Goal: Task Accomplishment & Management: Complete application form

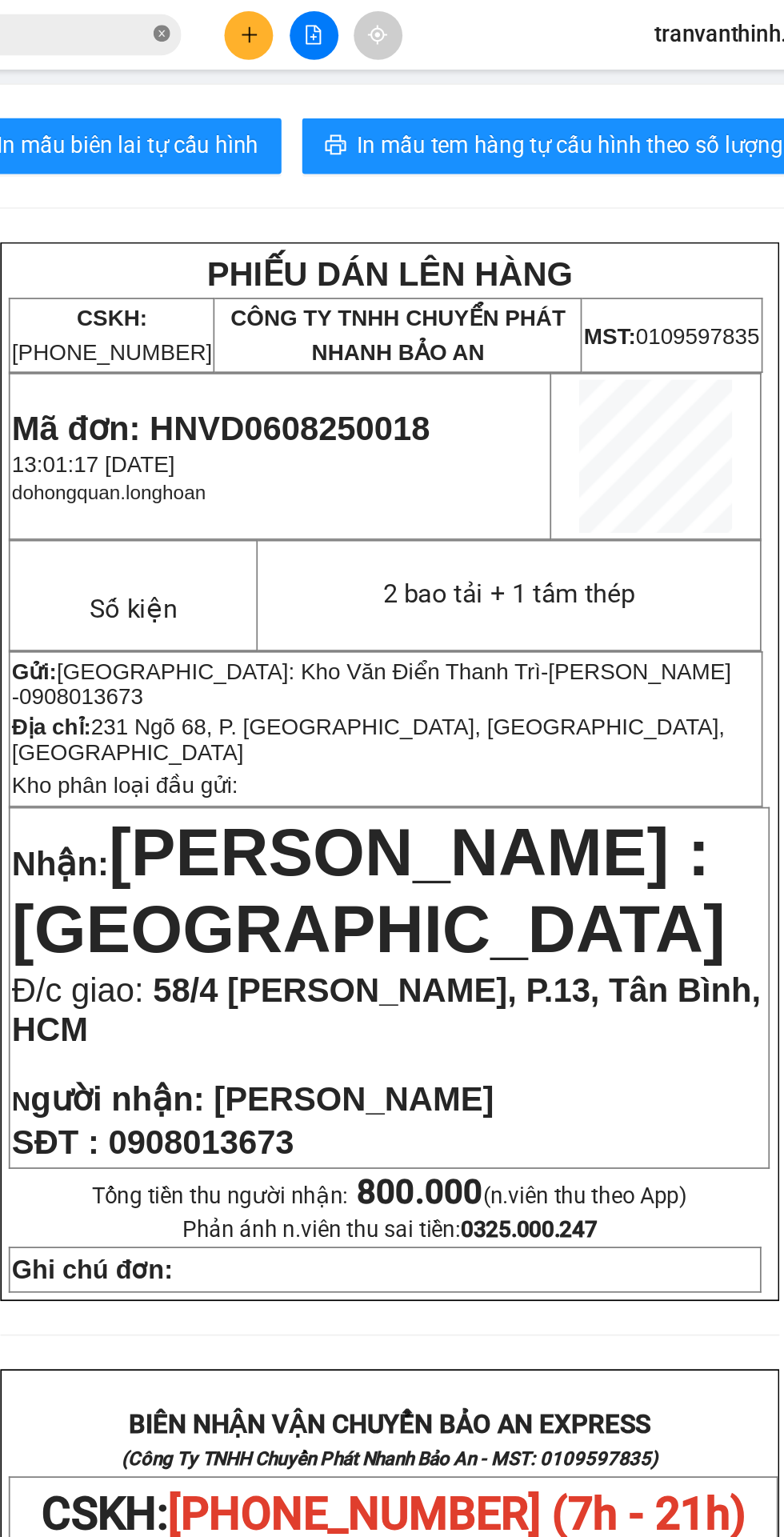
click at [284, 20] on icon "close-circle" at bounding box center [284, 19] width 9 height 9
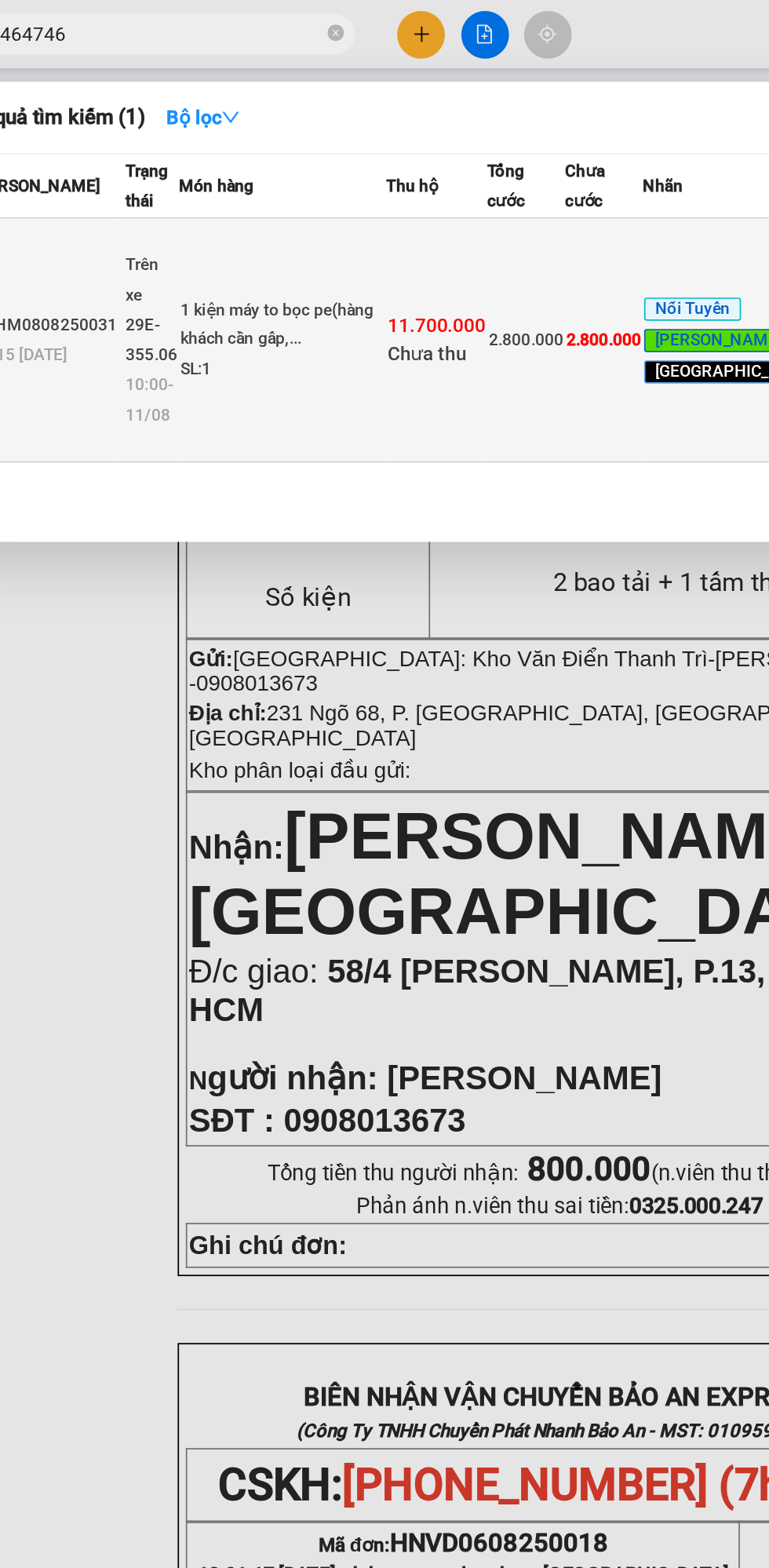
type input "464746"
click at [243, 196] on div "1 kiện máy to bọc pe(hàng khách cần gấp,..." at bounding box center [249, 187] width 118 height 34
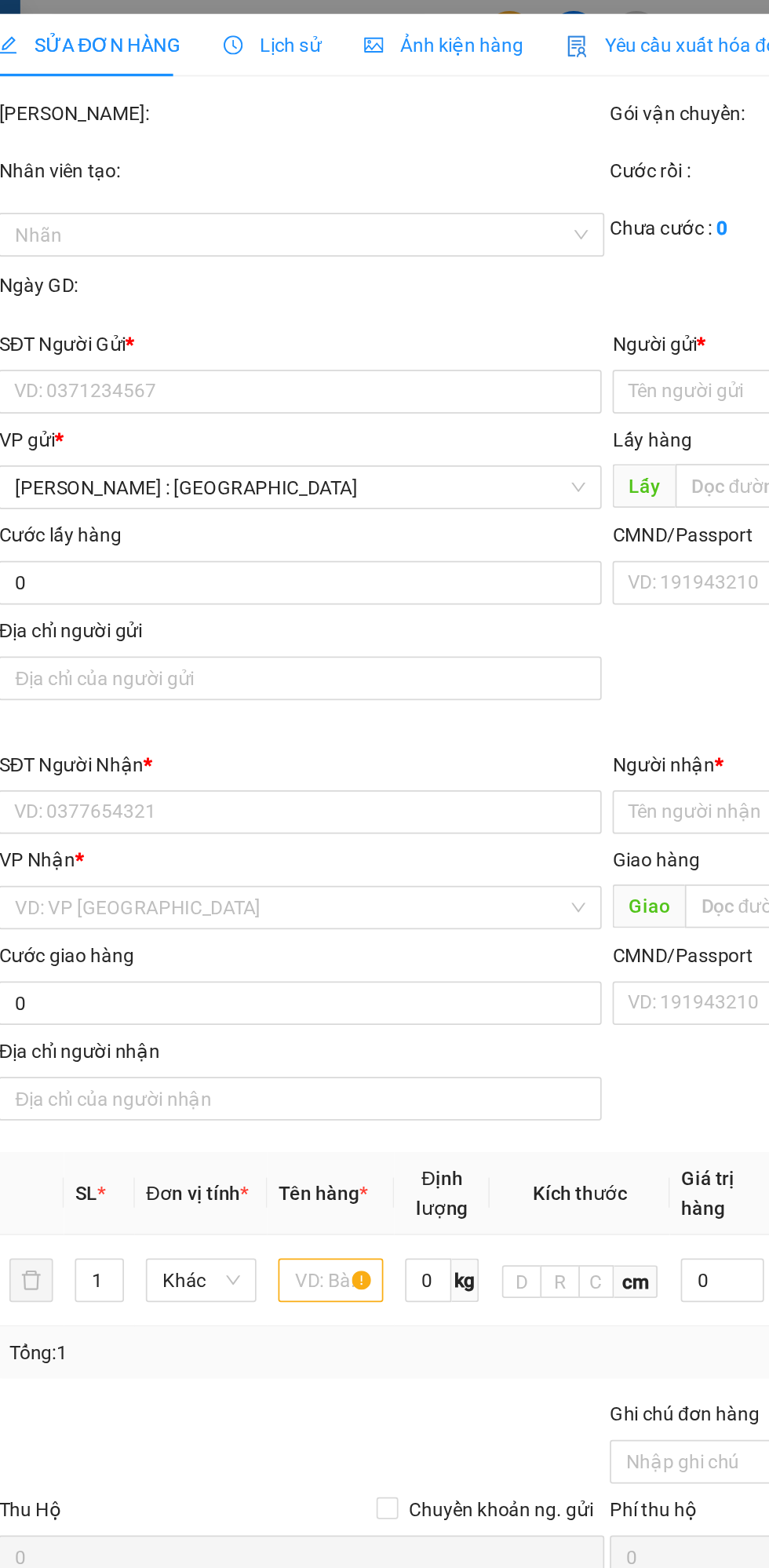
type input "0983531533"
type input "c quỳnh"
type input "0985464746"
type input "[PERSON_NAME]"
checkbox input "true"
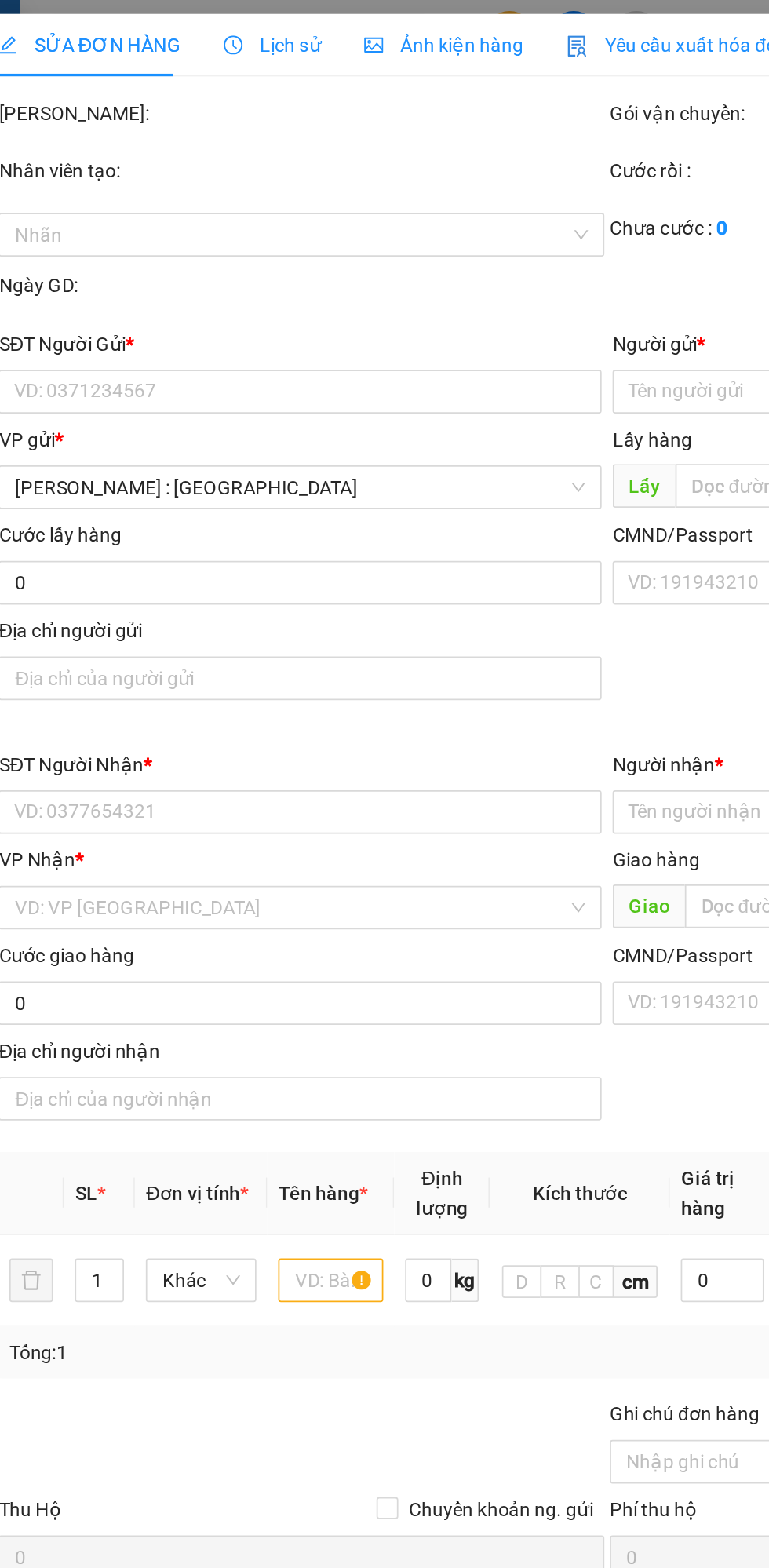
type input "bánh canh cua Cosy , đường tỉnh lộ 941, xã [GEOGRAPHIC_DATA] (xéo điện máy xanh…"
type input "nhận nguyên kiện,giao nguyên kiện,bể vỡ k đền"
type input "2.800.000"
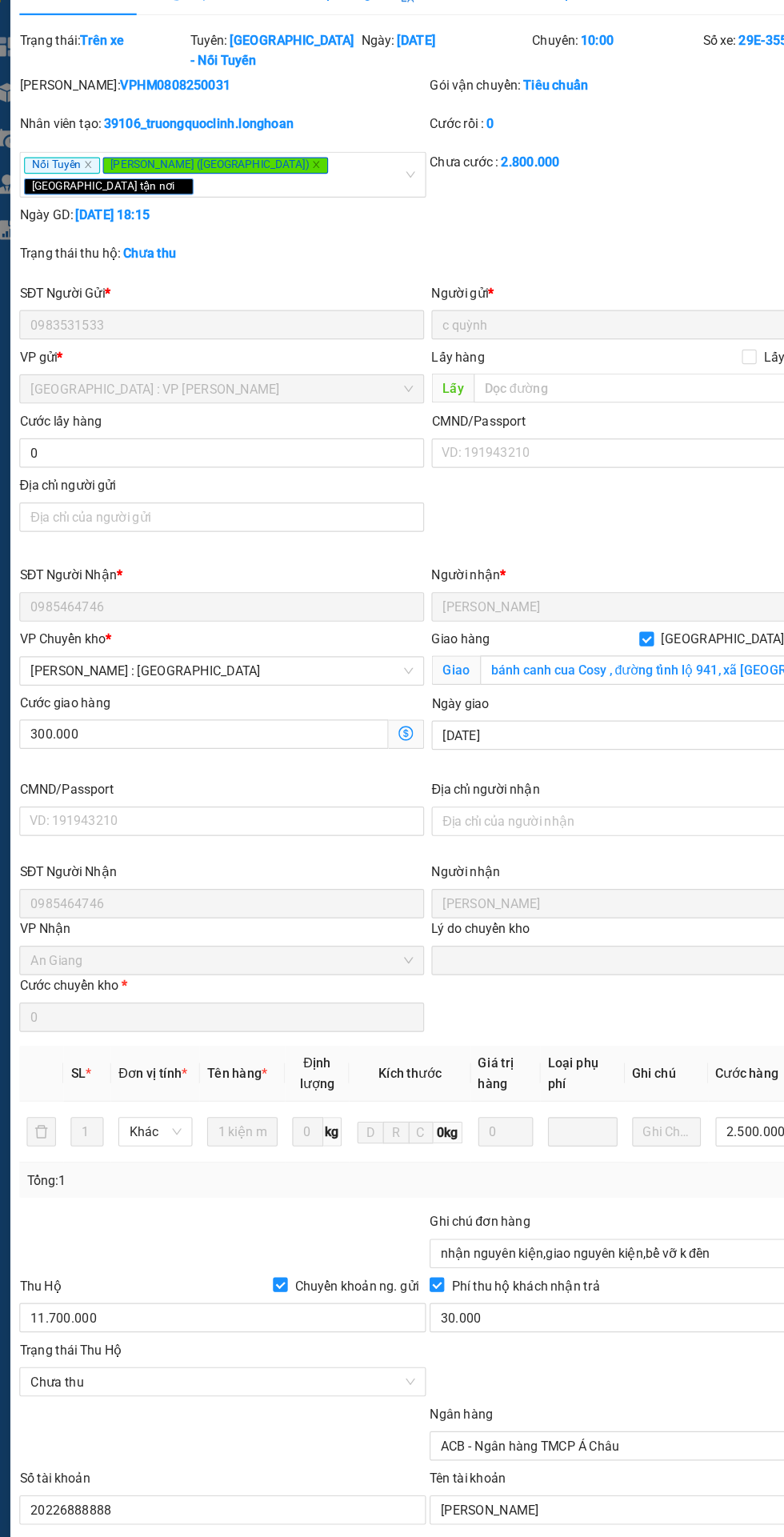
click at [49, 211] on div "Ngày GD: [DATE] 18:15" at bounding box center [213, 219] width 355 height 18
